Goal: Find specific page/section: Find specific page/section

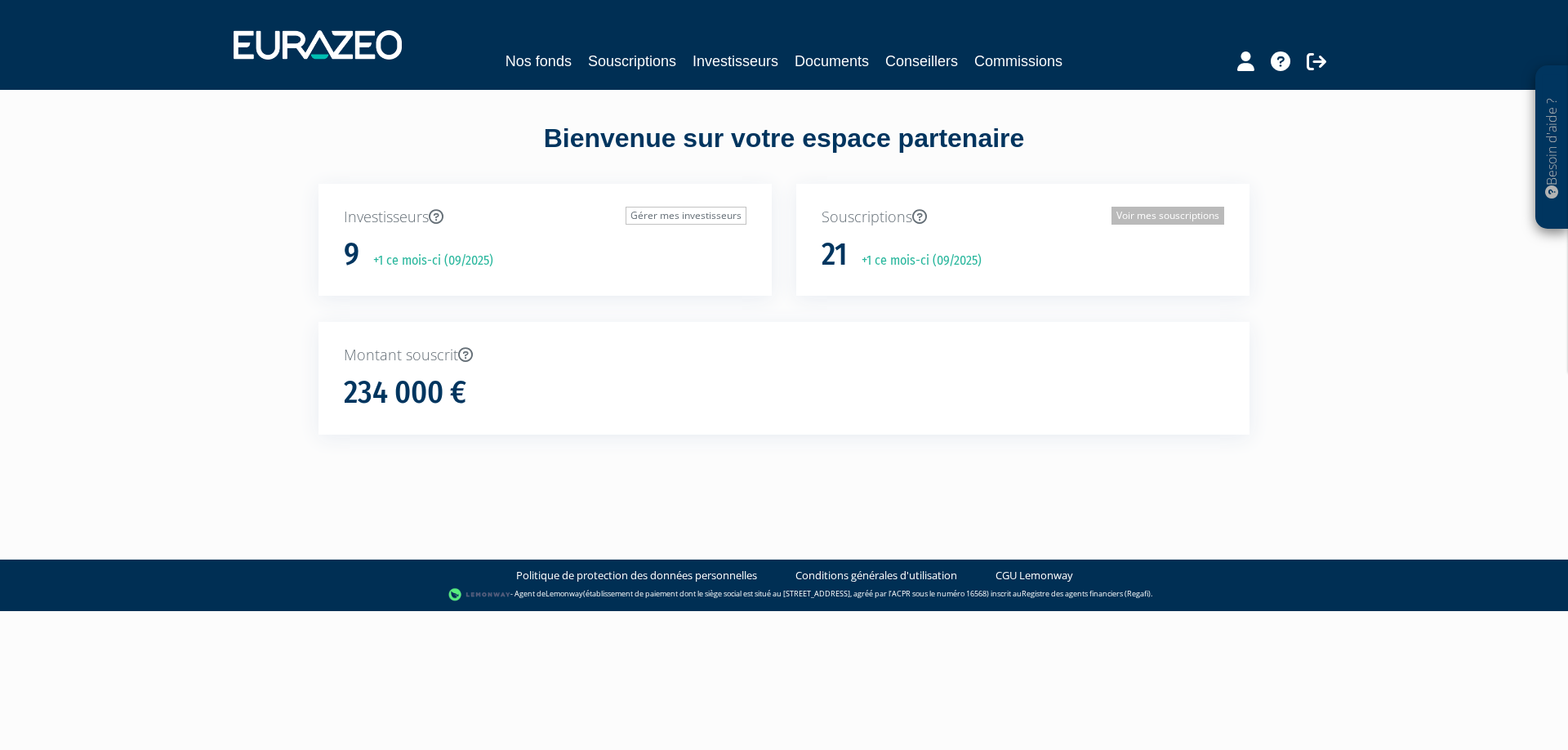
click at [1169, 221] on link "Voir mes souscriptions" at bounding box center [1168, 215] width 113 height 18
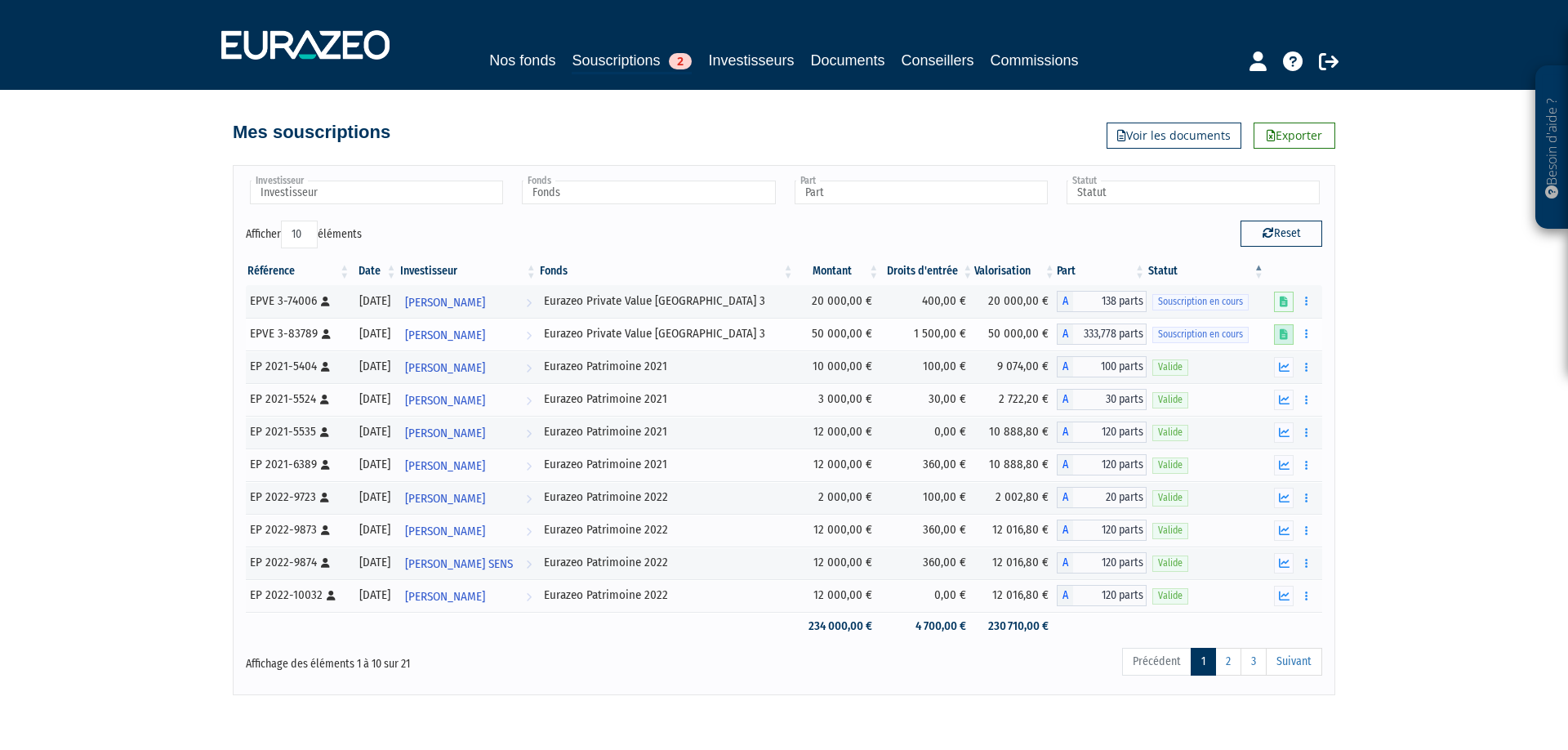
click at [1284, 333] on icon at bounding box center [1283, 334] width 8 height 11
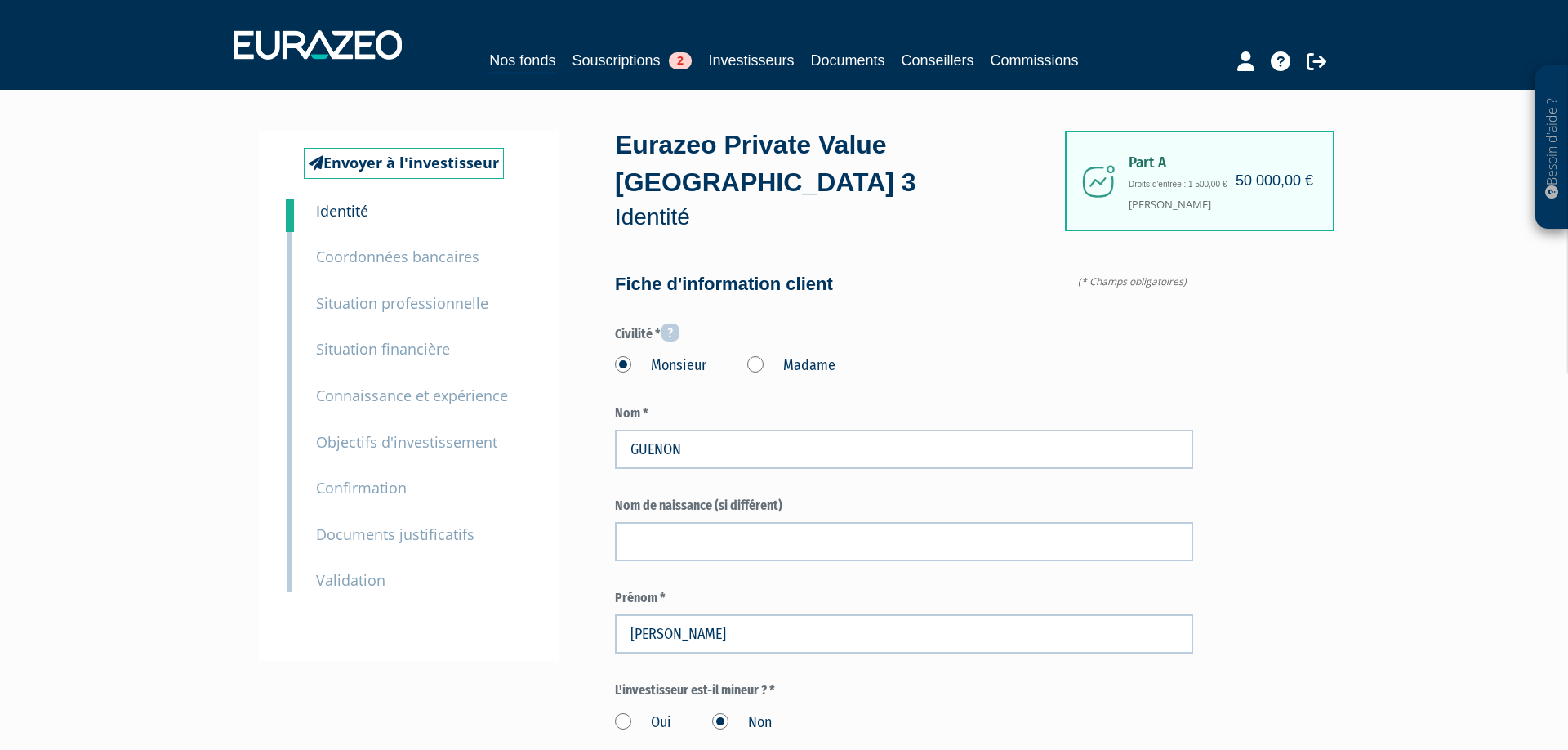
click at [403, 541] on small "Documents justificatifs" at bounding box center [396, 534] width 158 height 19
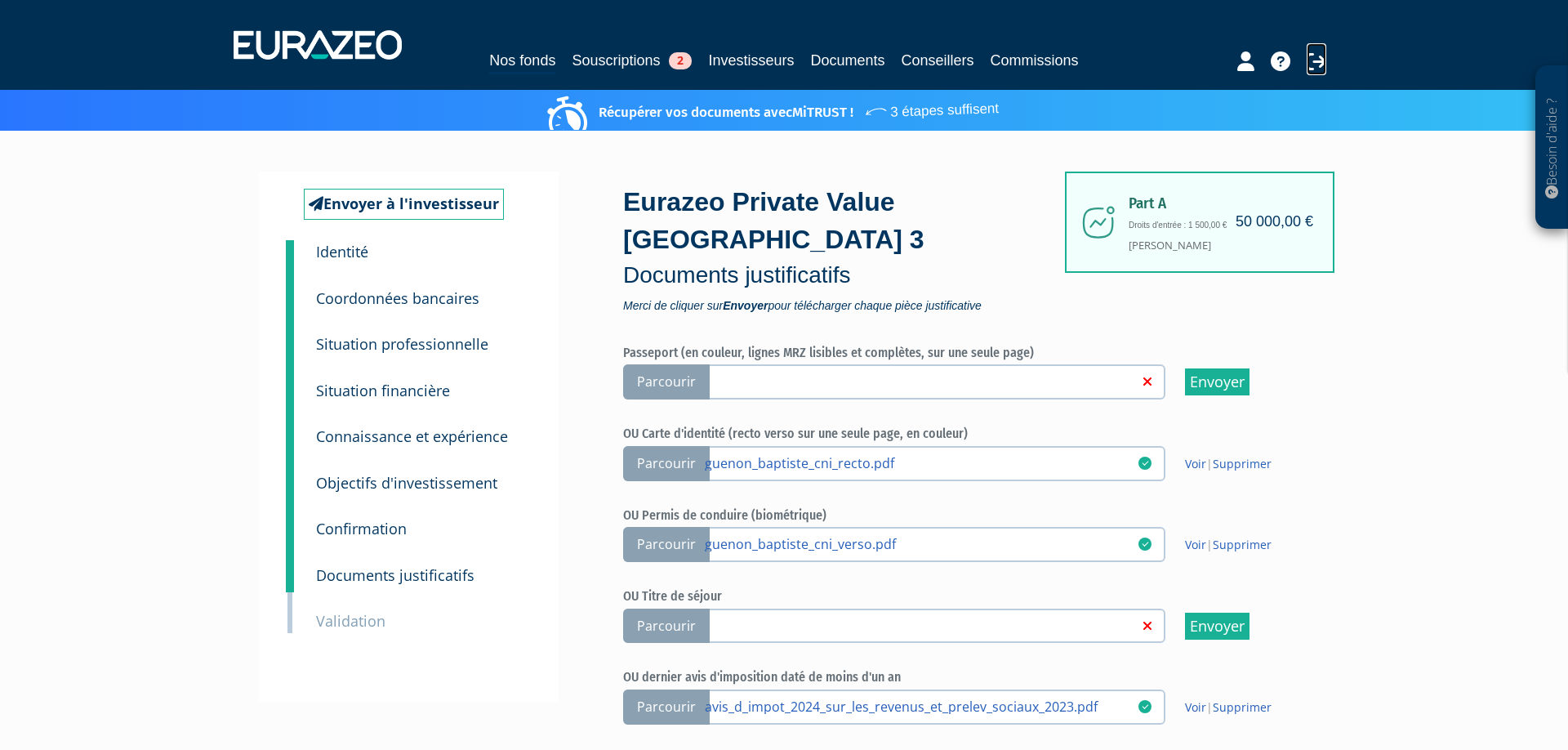
click at [1313, 59] on icon at bounding box center [1316, 61] width 19 height 19
